Goal: Task Accomplishment & Management: Use online tool/utility

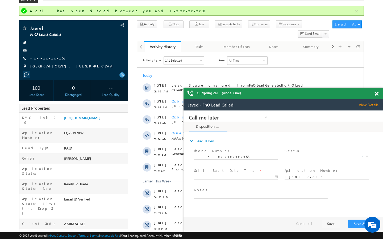
scroll to position [32, 0]
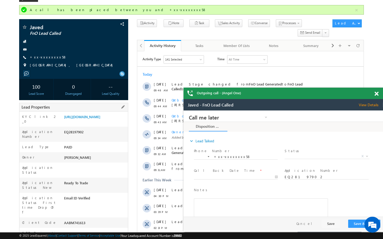
drag, startPoint x: 64, startPoint y: 210, endPoint x: 95, endPoint y: 210, distance: 30.6
click at [0, 0] on div "AABM741613" at bounding box center [0, 0] width 0 height 0
copy div "AABM741613"
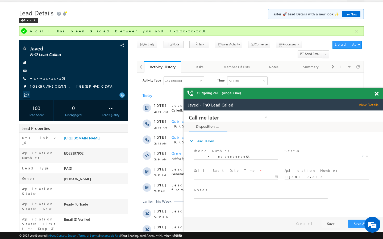
scroll to position [0, 0]
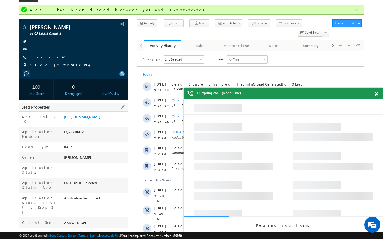
drag, startPoint x: 64, startPoint y: 209, endPoint x: 87, endPoint y: 209, distance: 22.6
click at [87, 220] on div "AAAW118549" at bounding box center [95, 223] width 65 height 7
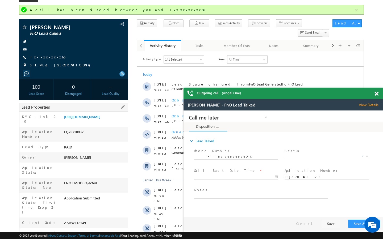
copy div "AAAW118549"
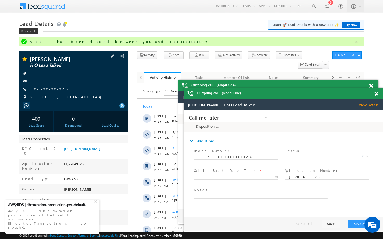
click at [0, 0] on link "+xx-xxxxxxxx26" at bounding box center [0, 0] width 0 height 0
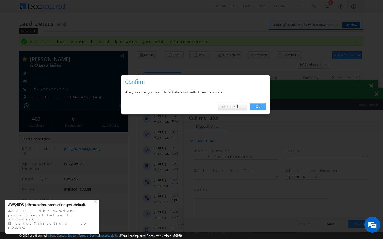
click at [261, 105] on link "OK" at bounding box center [258, 106] width 16 height 7
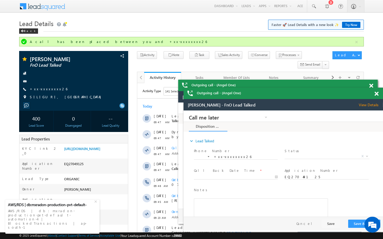
click at [0, 0] on div "ADESH GANESH FnO Lead Talked --" at bounding box center [0, 0] width 0 height 0
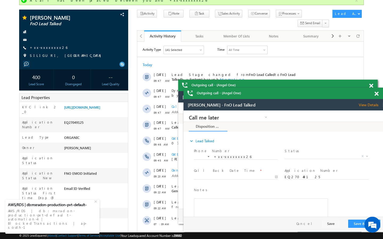
scroll to position [43, 0]
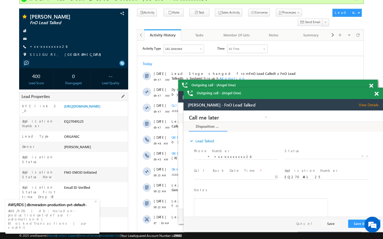
drag, startPoint x: 65, startPoint y: 198, endPoint x: 90, endPoint y: 198, distance: 25.3
click at [0, 0] on div "AABL781873" at bounding box center [0, 0] width 0 height 0
copy div "AABL781873"
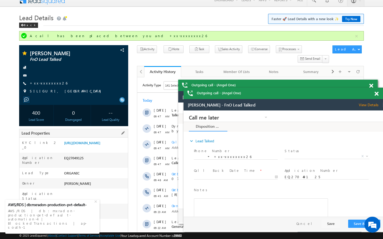
scroll to position [0, 0]
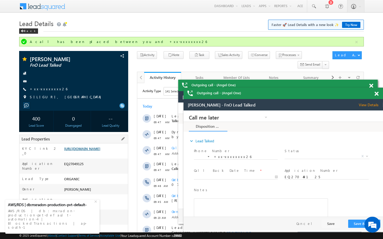
click at [100, 151] on link "https://angelbroking1-pk3em7sa.customui-test.leadsquared.com?leadId=a4733d8b-1a…" at bounding box center [82, 149] width 36 height 5
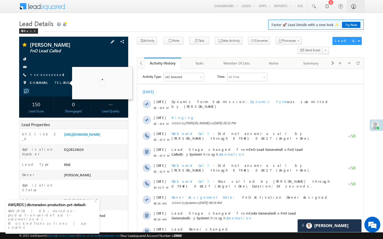
click at [54, 75] on div "+xx-xxxxxxxx41" at bounding box center [74, 74] width 104 height 5
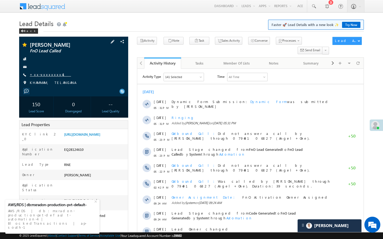
click at [51, 75] on link "+xx-xxxxxxxx41" at bounding box center [50, 74] width 41 height 5
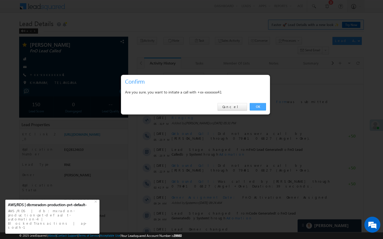
click at [258, 105] on link "OK" at bounding box center [258, 106] width 16 height 7
